Goal: Transaction & Acquisition: Purchase product/service

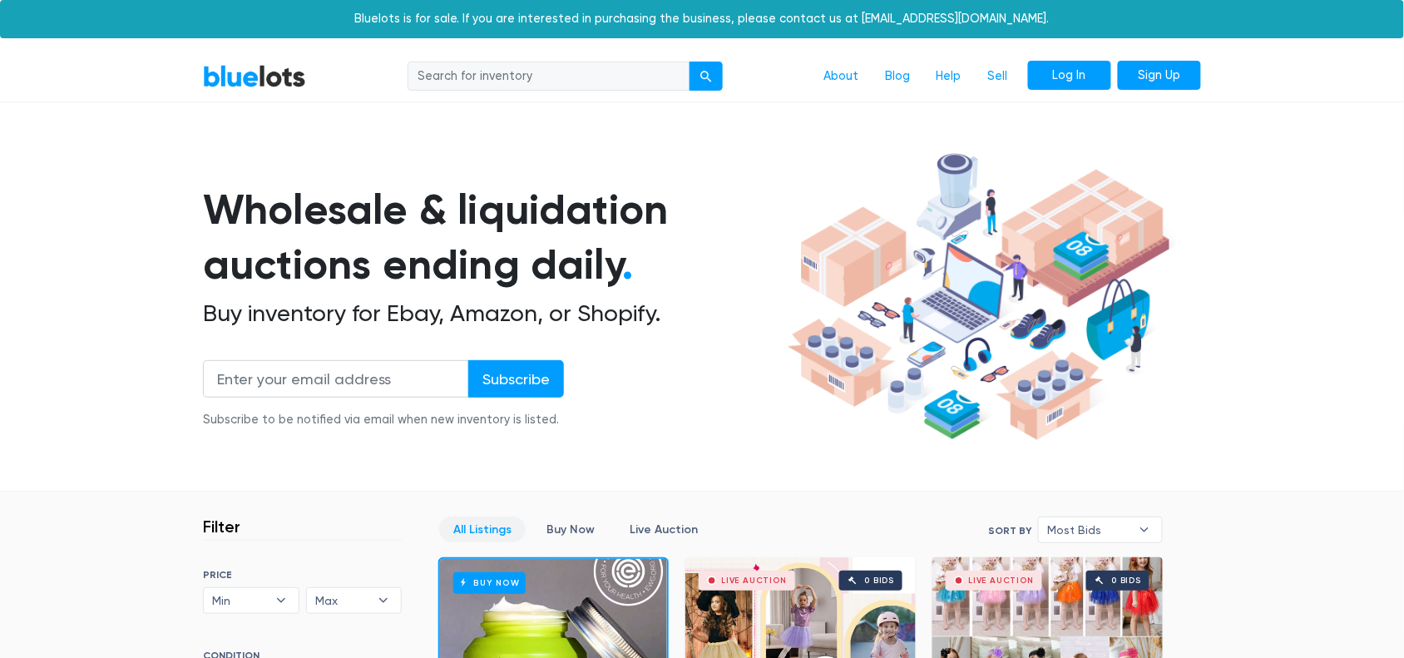
click at [1061, 68] on link "Log In" at bounding box center [1069, 76] width 83 height 30
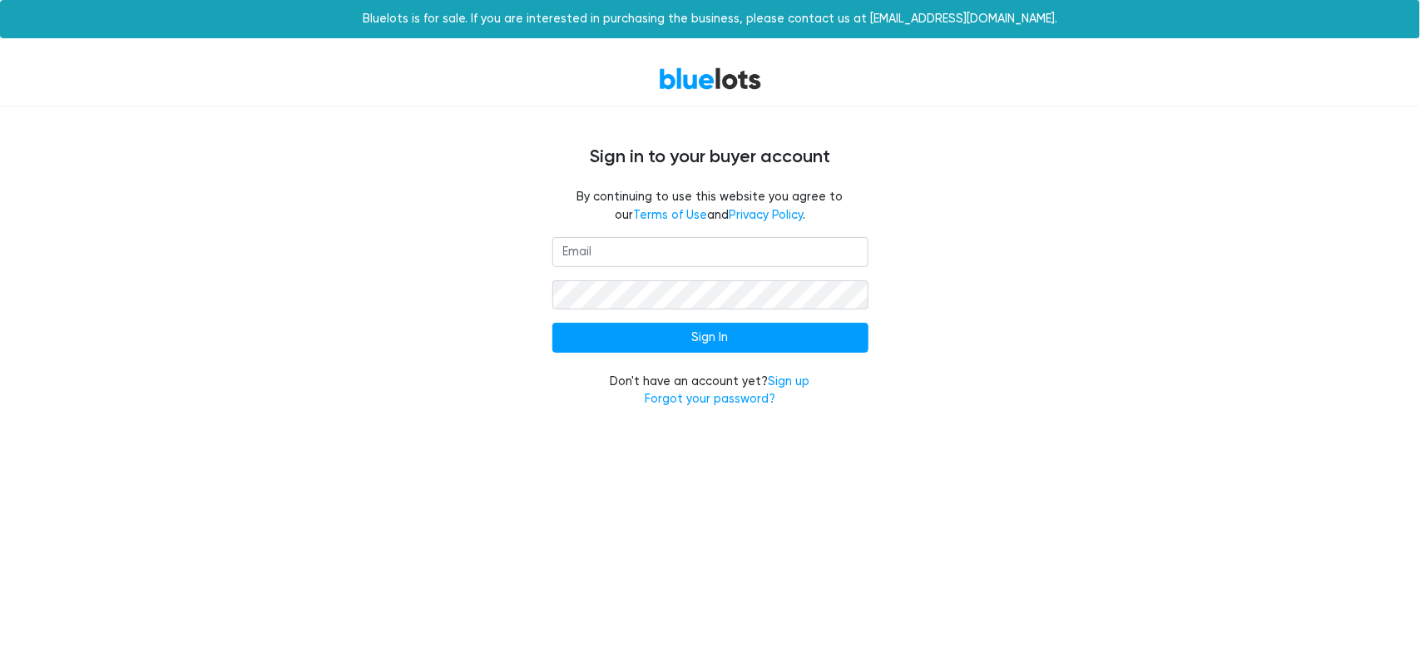
click at [552, 323] on input "Sign In" at bounding box center [710, 338] width 316 height 30
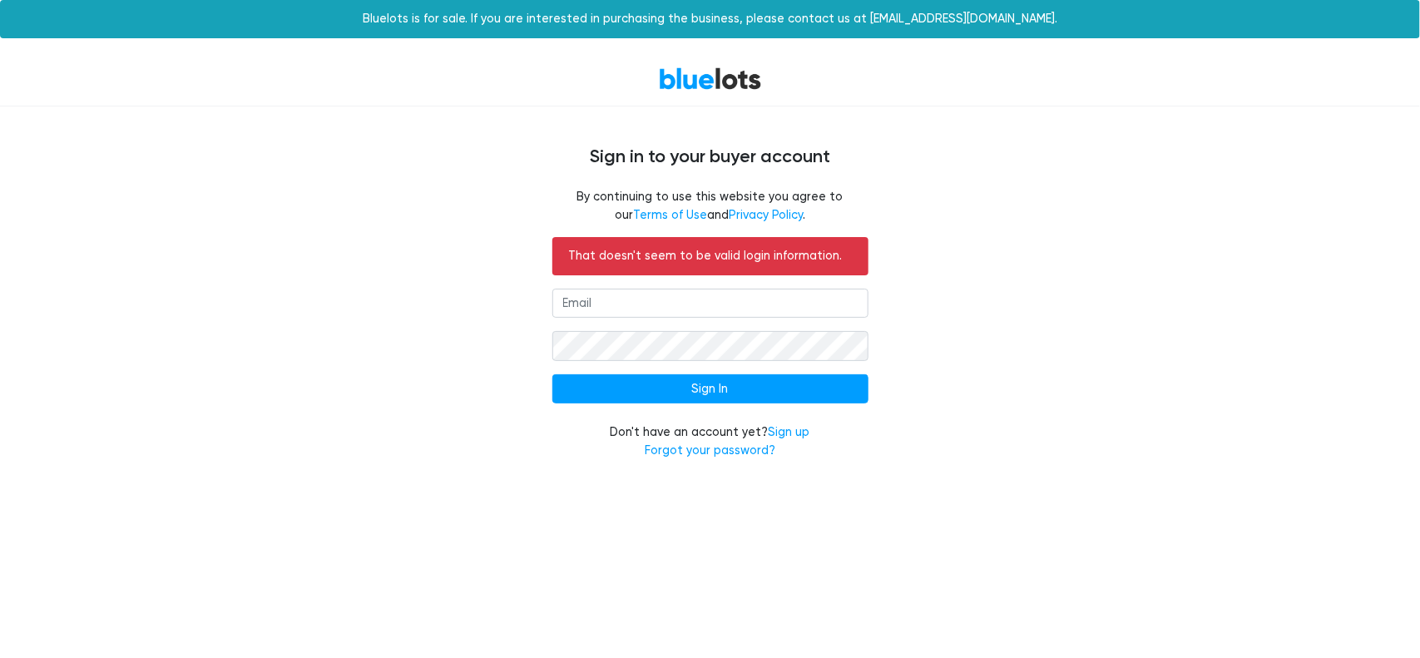
drag, startPoint x: 588, startPoint y: 314, endPoint x: 591, endPoint y: 301, distance: 13.5
click at [591, 301] on form "That doesn't seem to be valid login information. Sign In Don't have an account …" at bounding box center [710, 348] width 316 height 223
click at [591, 300] on input "email" at bounding box center [710, 304] width 316 height 30
type input "lep10@comcast.net"
click at [552, 374] on input "Sign In" at bounding box center [710, 389] width 316 height 30
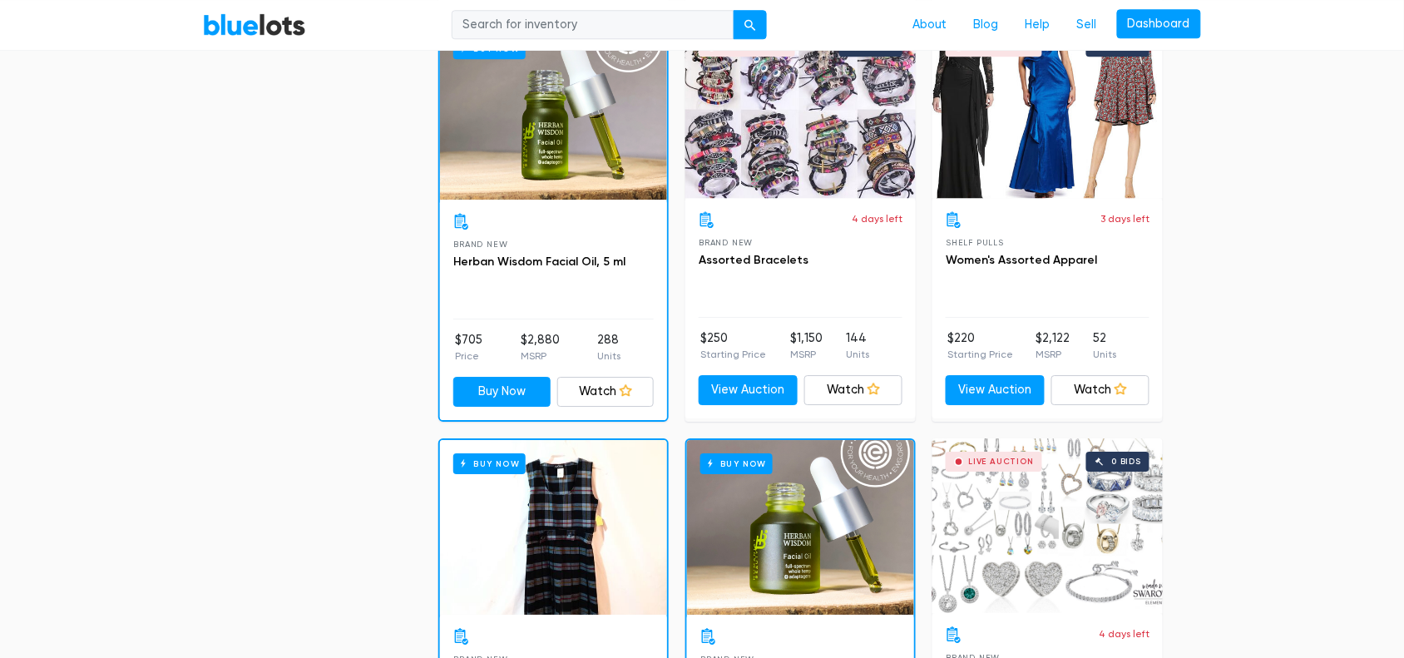
scroll to position [1543, 0]
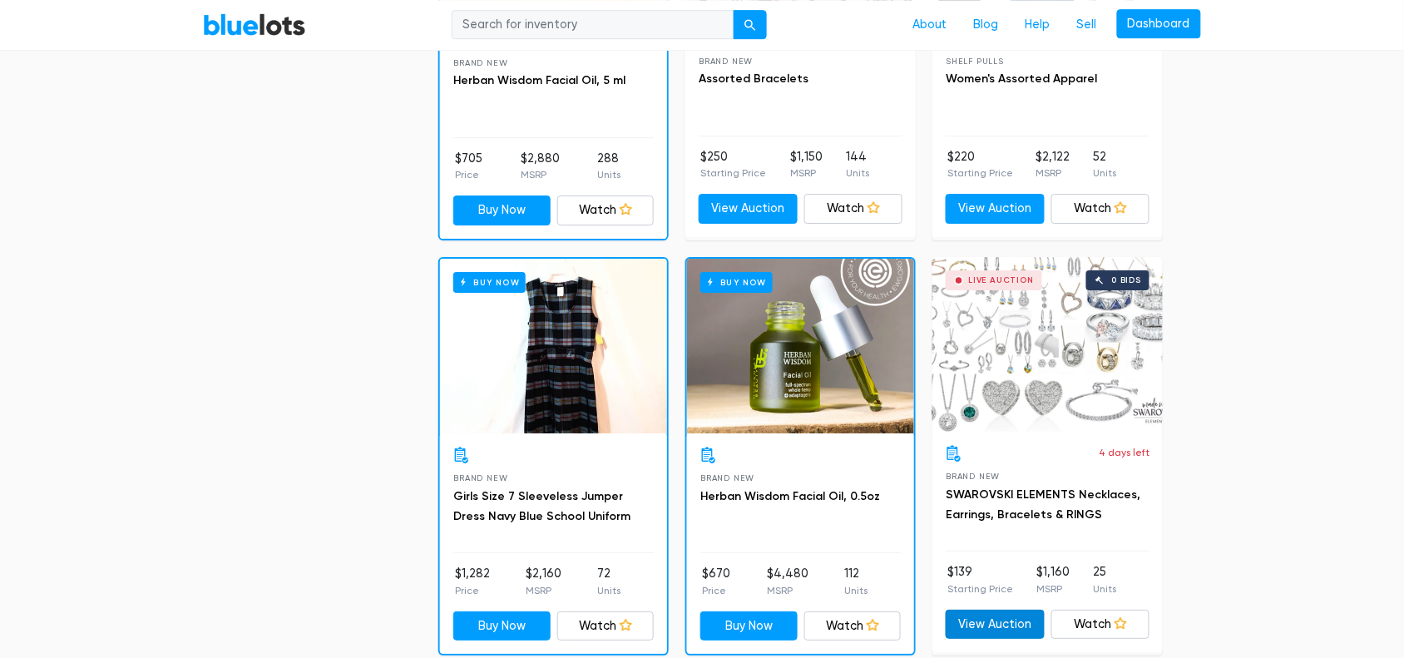
click at [994, 620] on link "View Auction" at bounding box center [995, 625] width 99 height 30
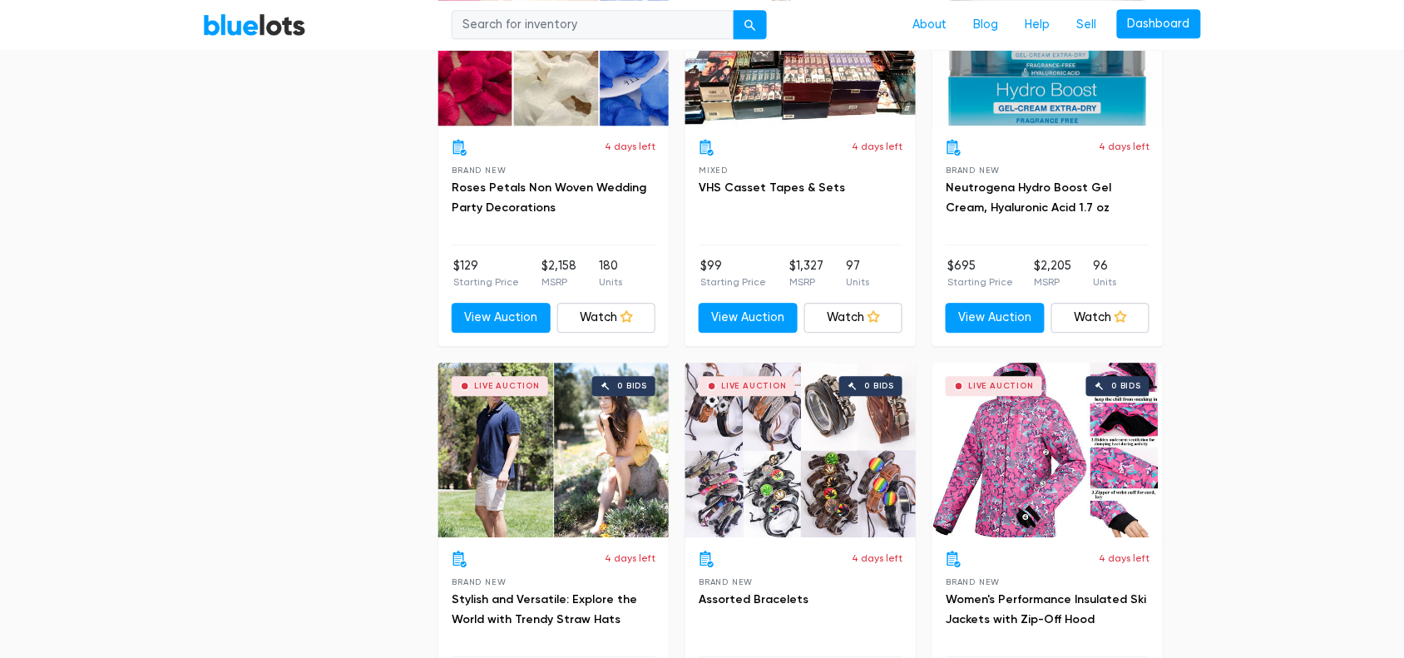
scroll to position [7082, 0]
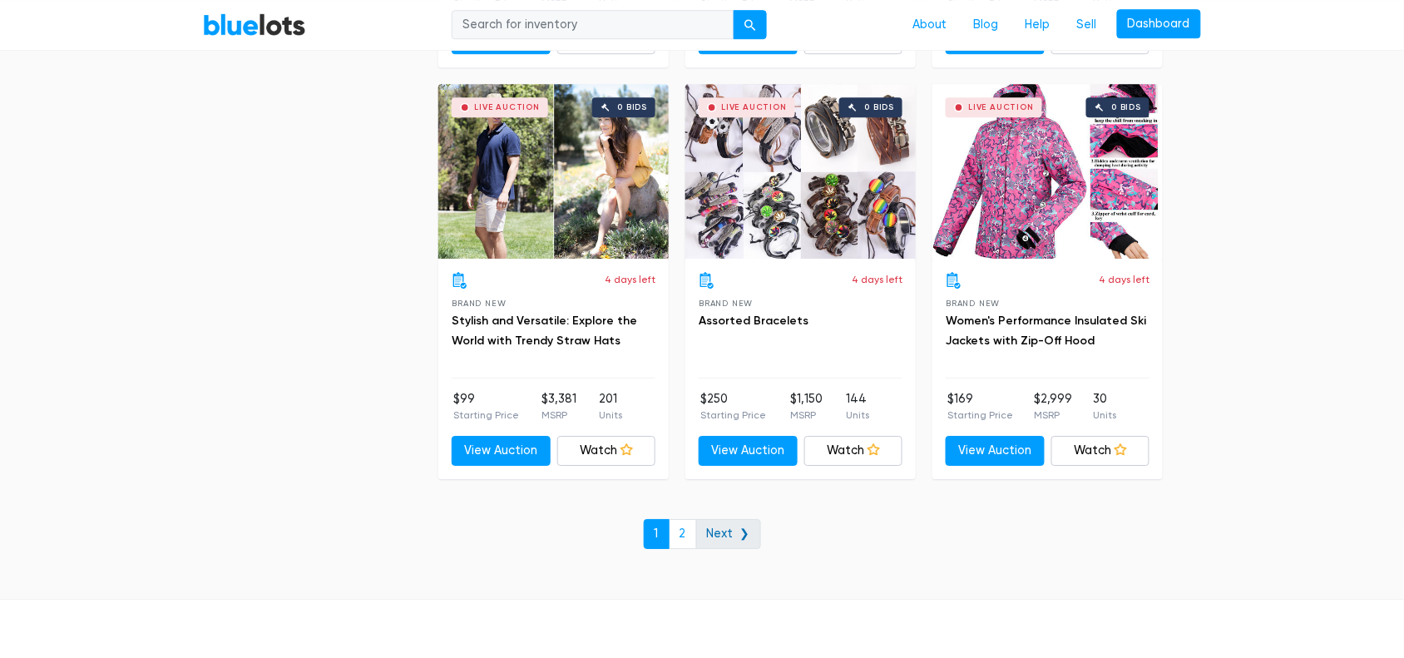
click at [741, 534] on link "Next ❯" at bounding box center [728, 534] width 65 height 30
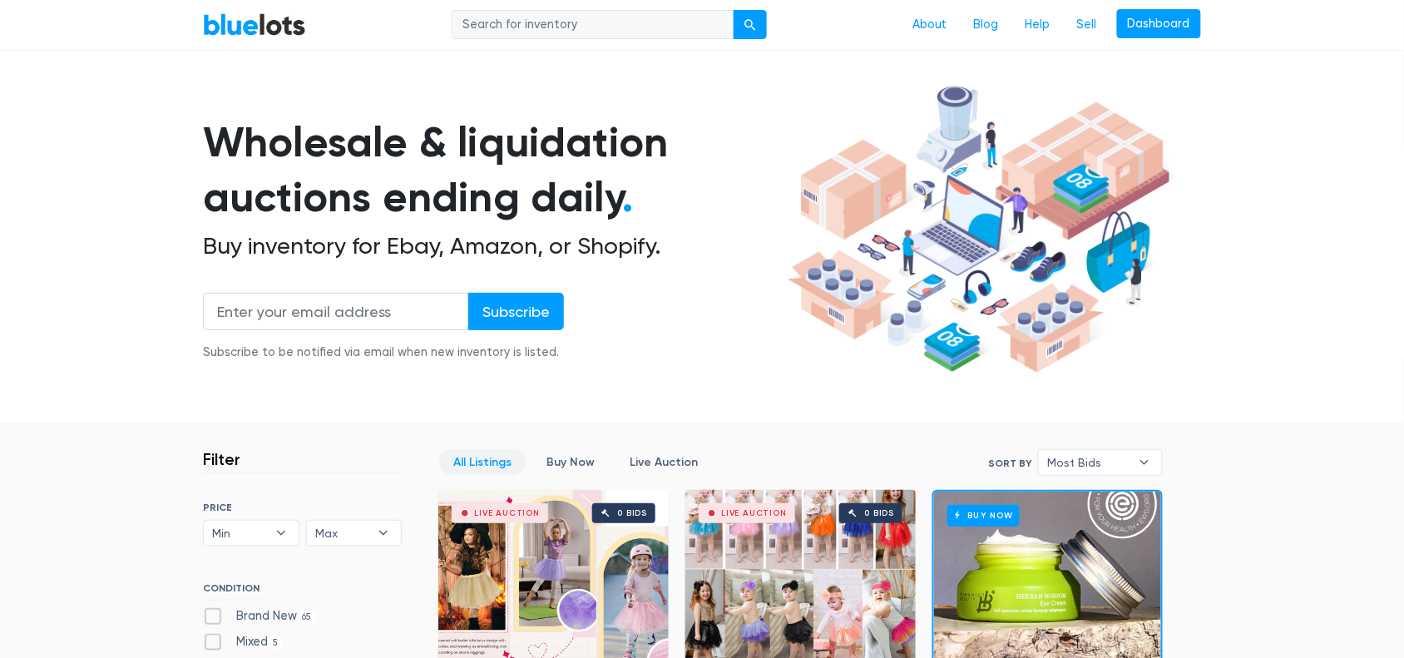
scroll to position [0, 0]
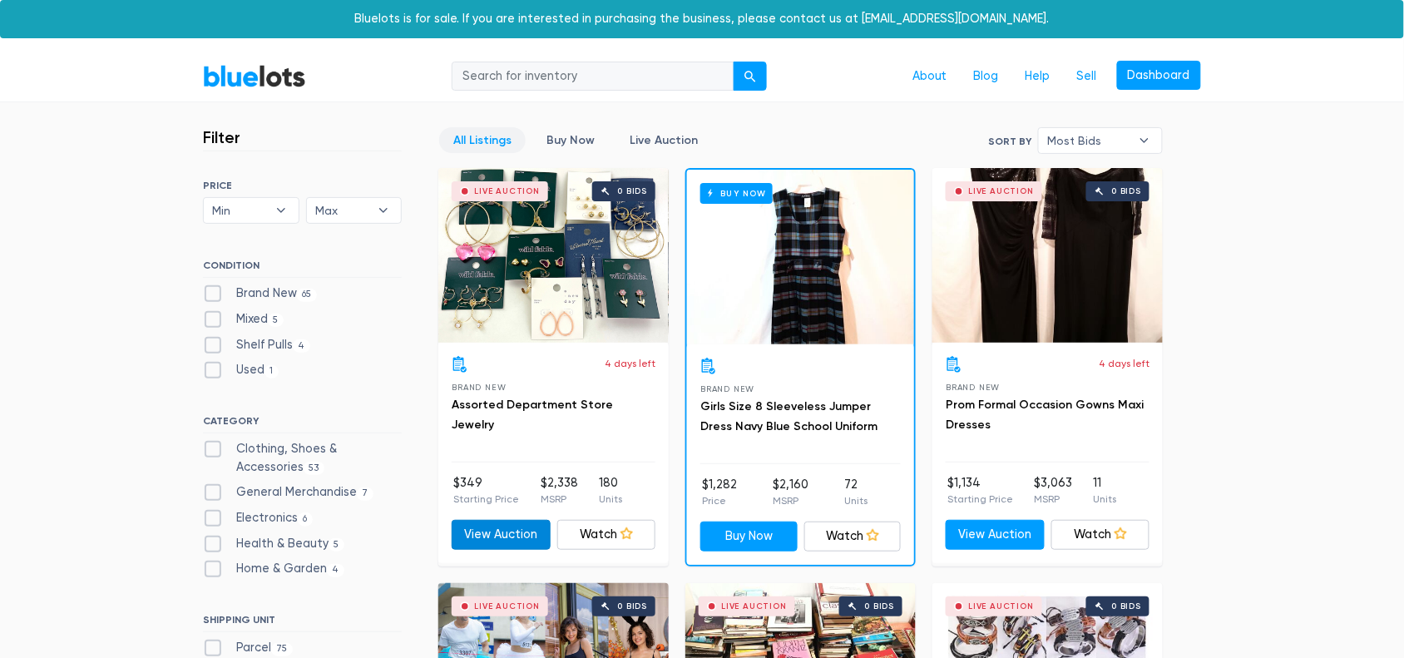
click at [498, 545] on link "View Auction" at bounding box center [501, 535] width 99 height 30
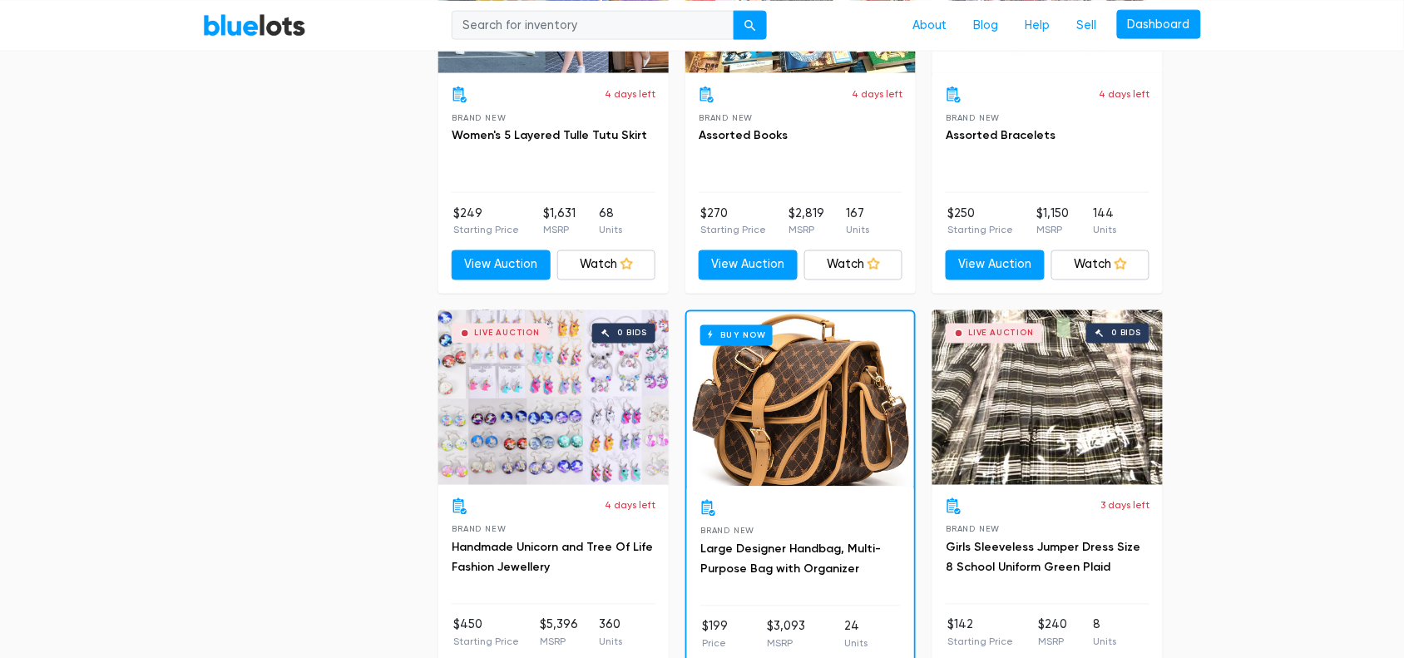
scroll to position [4027, 0]
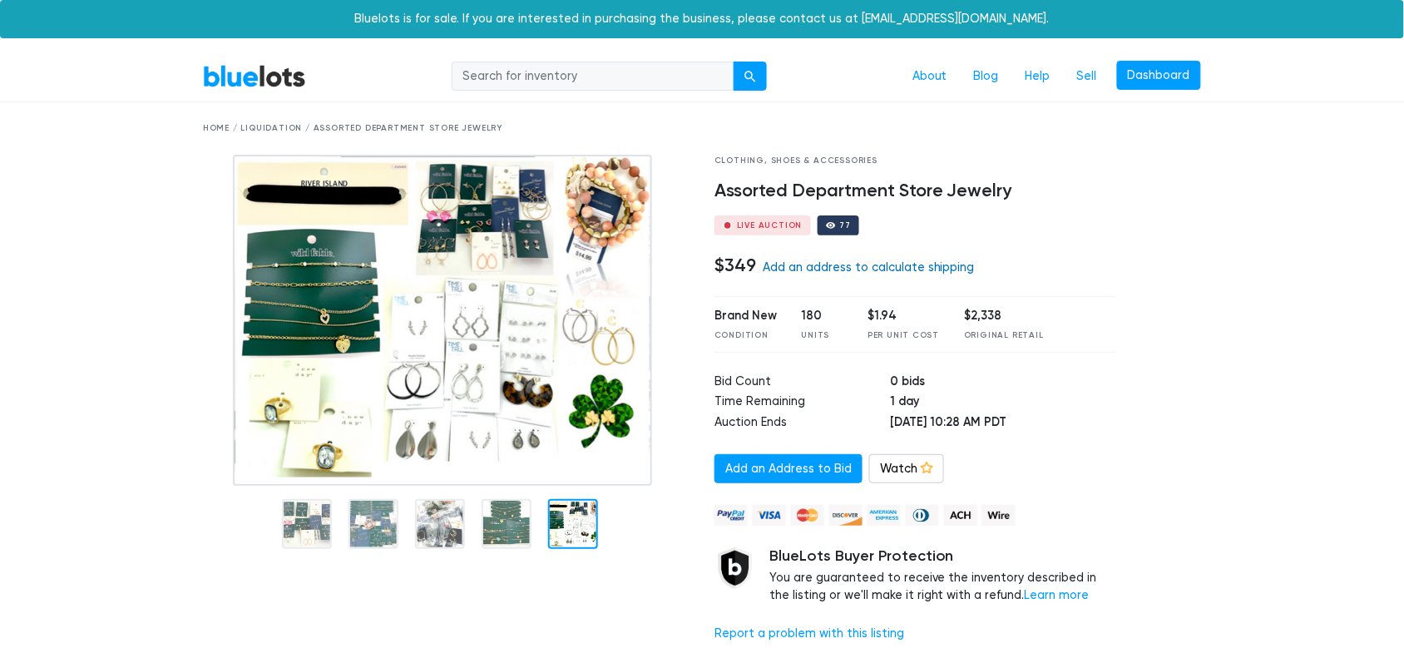
click at [811, 265] on link "Add an address to calculate shipping" at bounding box center [869, 267] width 212 height 14
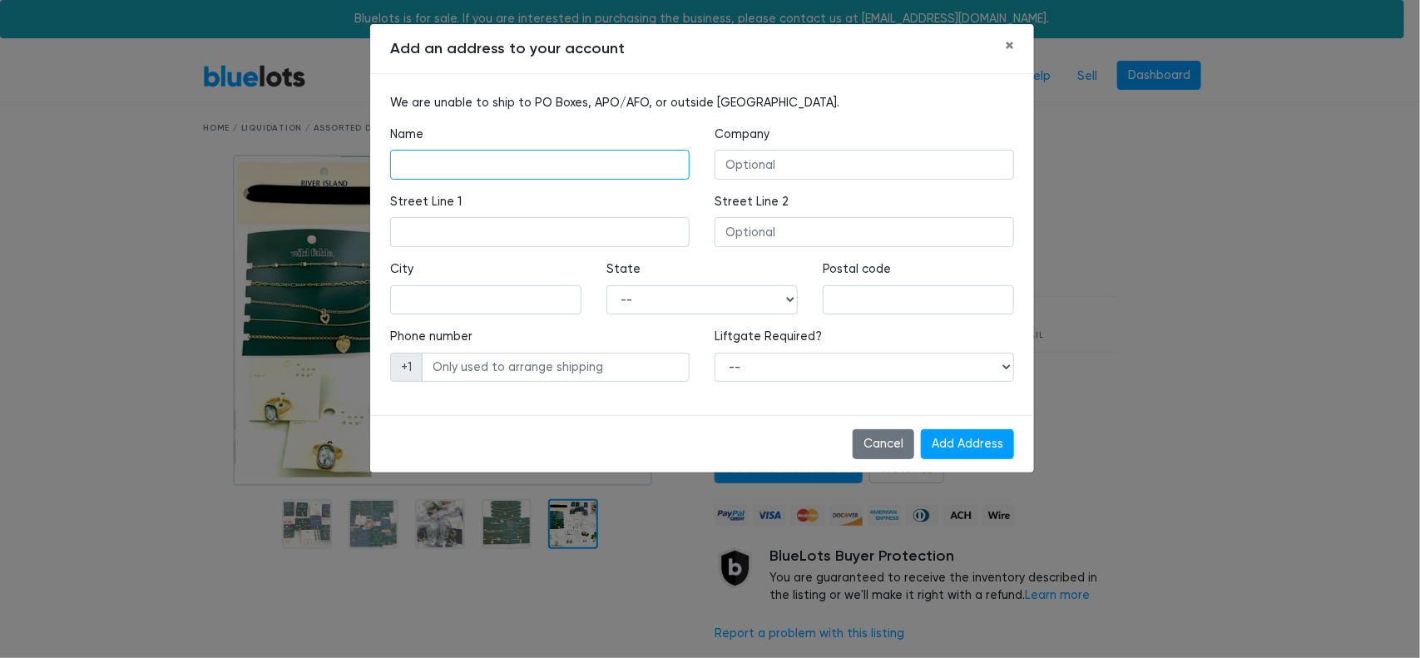
click at [525, 163] on input "text" at bounding box center [540, 165] width 300 height 30
type input "Lisa Peterson"
click at [501, 225] on input "text" at bounding box center [540, 232] width 300 height 30
type input "5582 Lambeth Lane"
type input "Lisa Peterson"
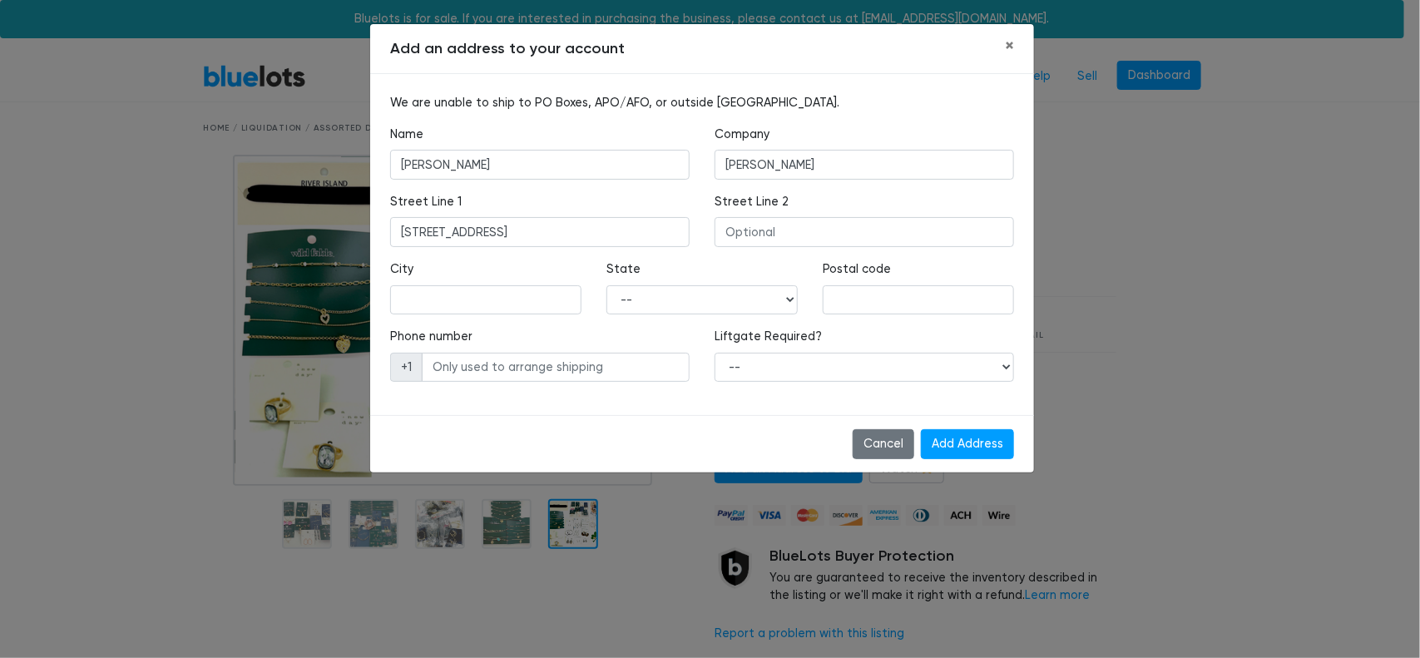
type input "Rockford"
select select "IL"
type input "61107"
type input "8154946780"
click at [1007, 373] on select "-- Yes No" at bounding box center [865, 368] width 300 height 30
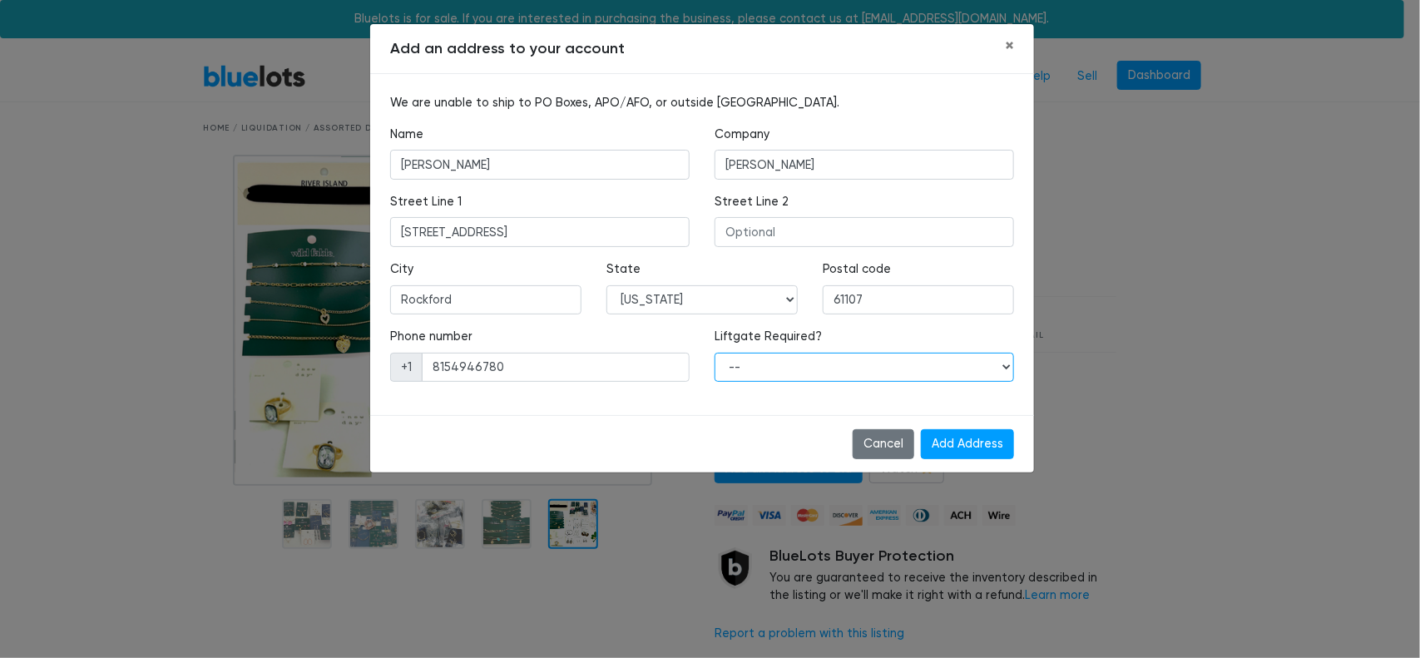
select select "0"
click at [715, 353] on select "-- Yes No" at bounding box center [865, 368] width 300 height 30
click at [959, 441] on input "Add Address" at bounding box center [967, 444] width 93 height 30
